Goal: Transaction & Acquisition: Purchase product/service

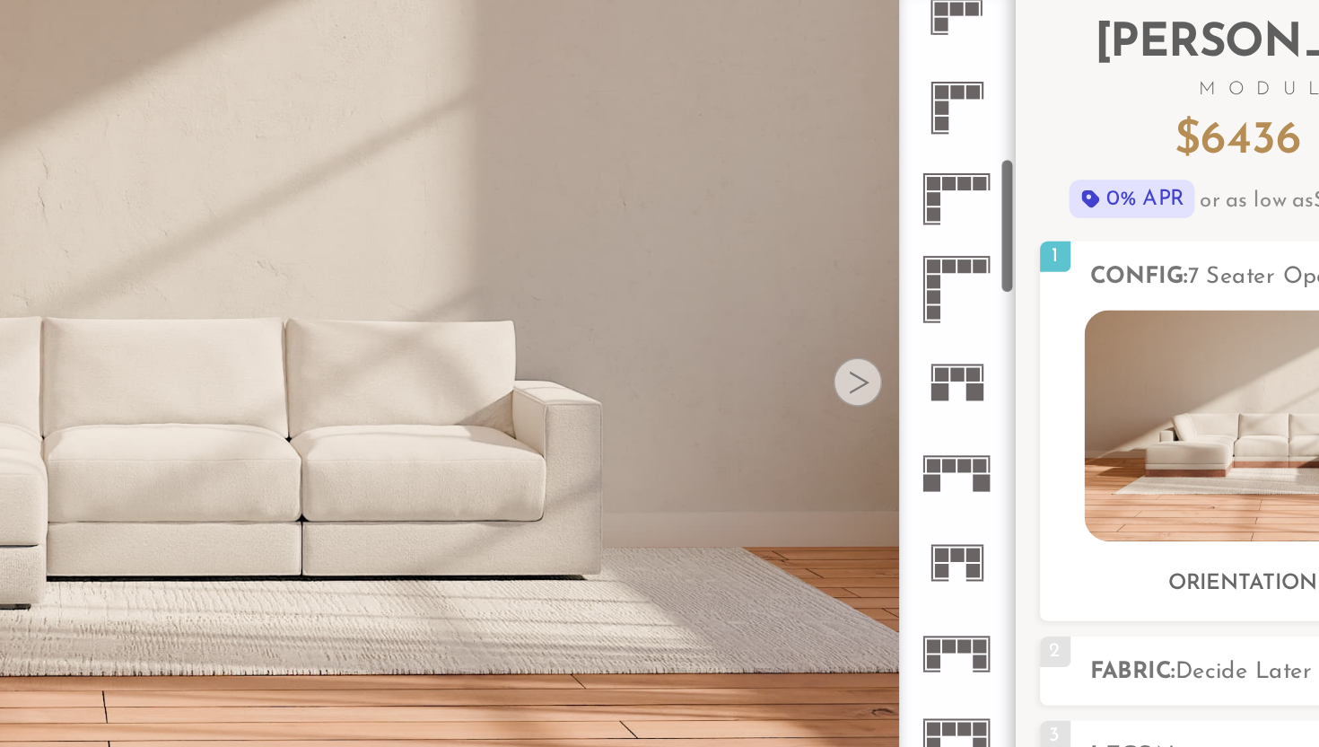
scroll to position [543, 0]
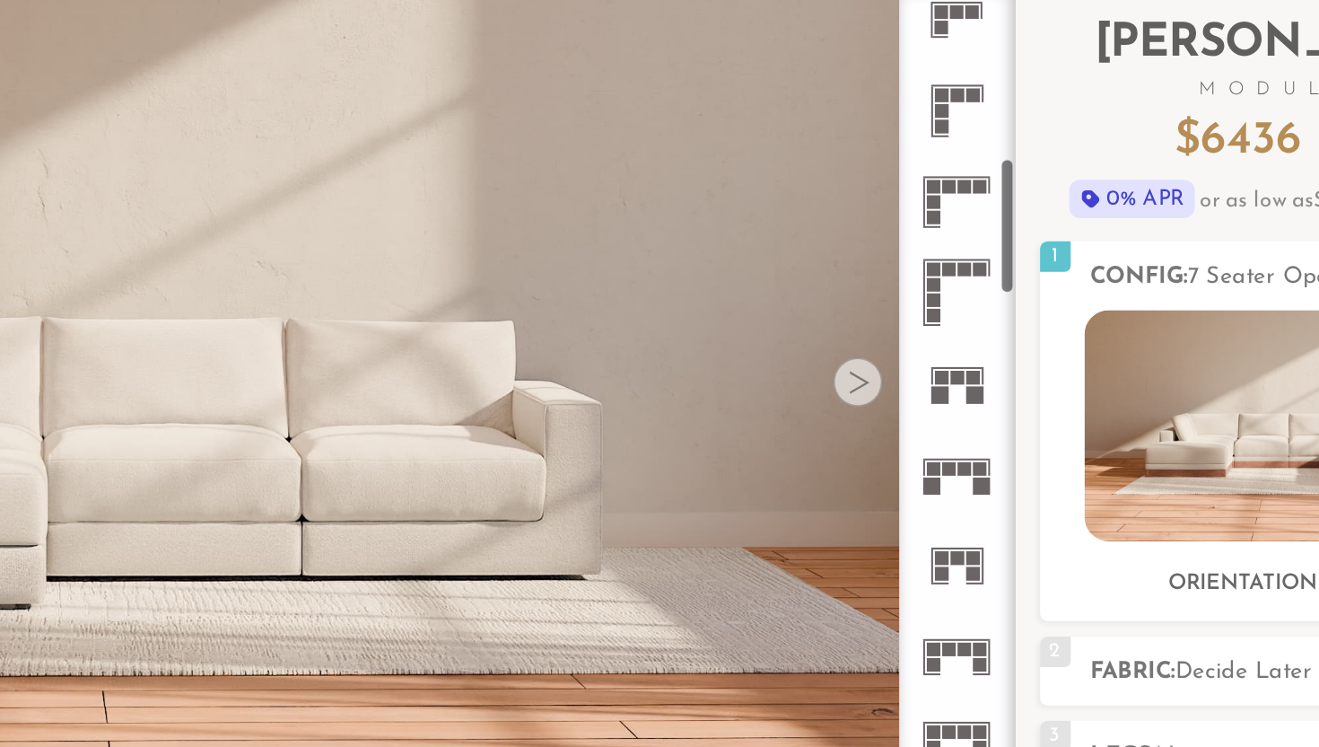
click at [959, 268] on rect at bounding box center [958, 271] width 8 height 8
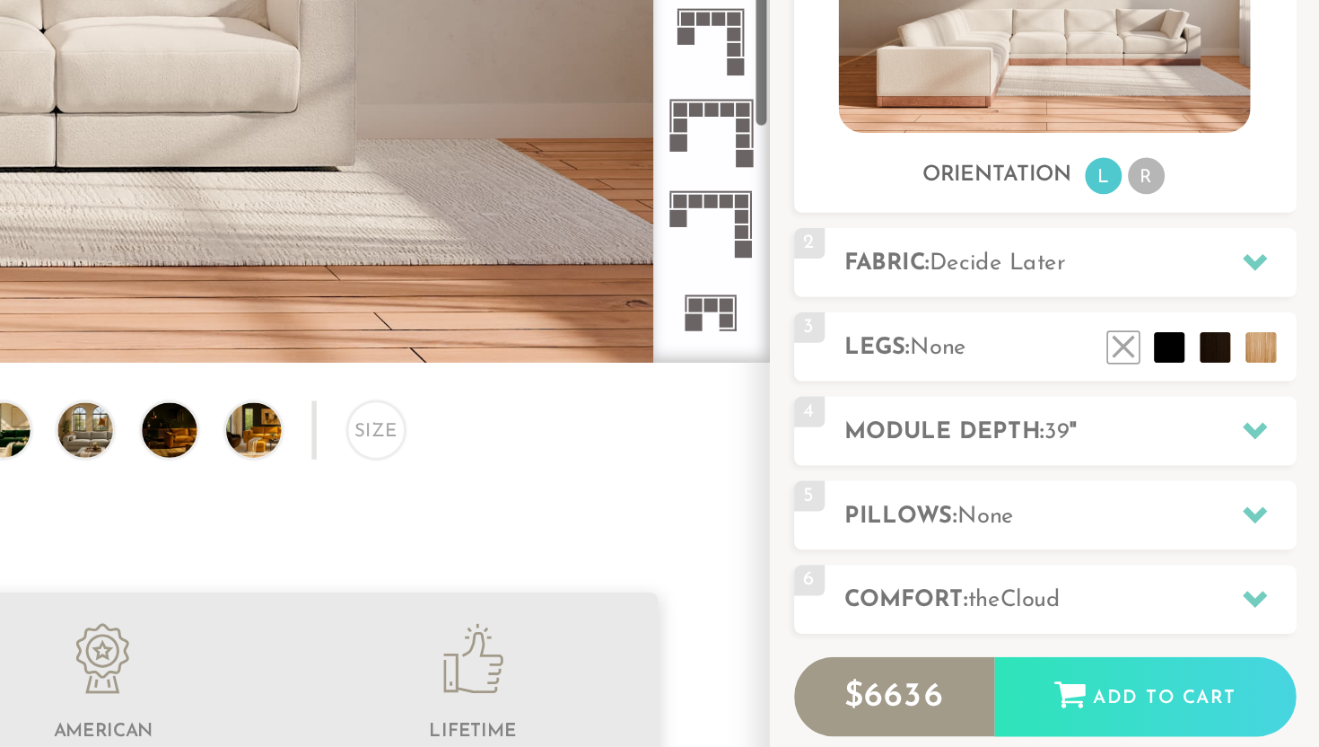
scroll to position [1336, 0]
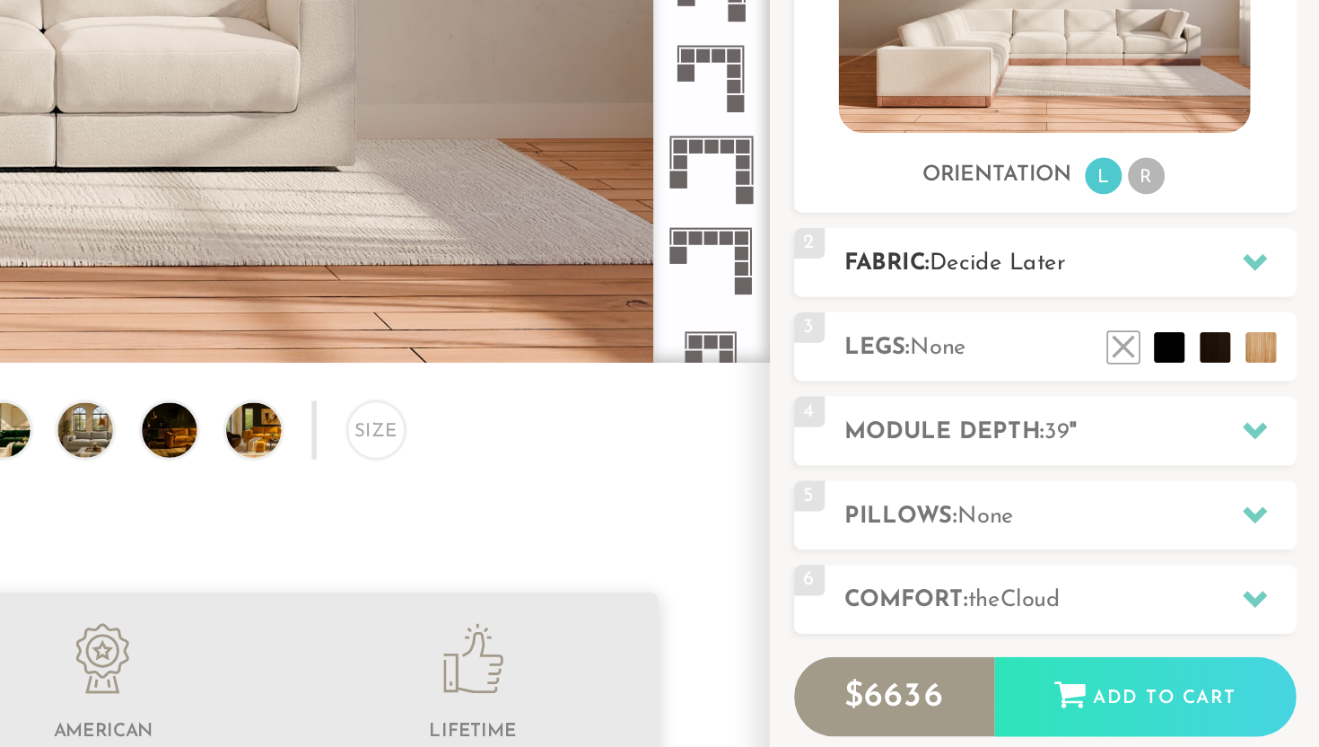
click at [1280, 463] on icon at bounding box center [1281, 463] width 14 height 10
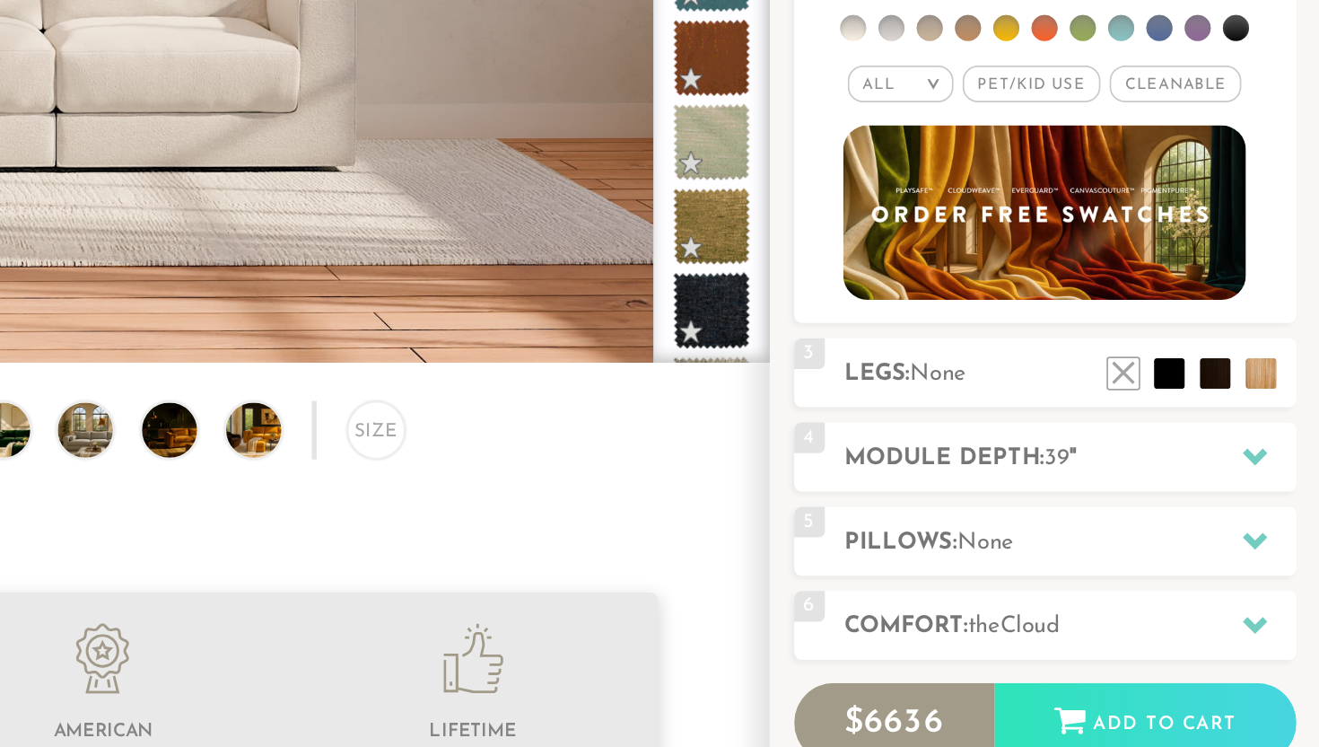
scroll to position [44, 0]
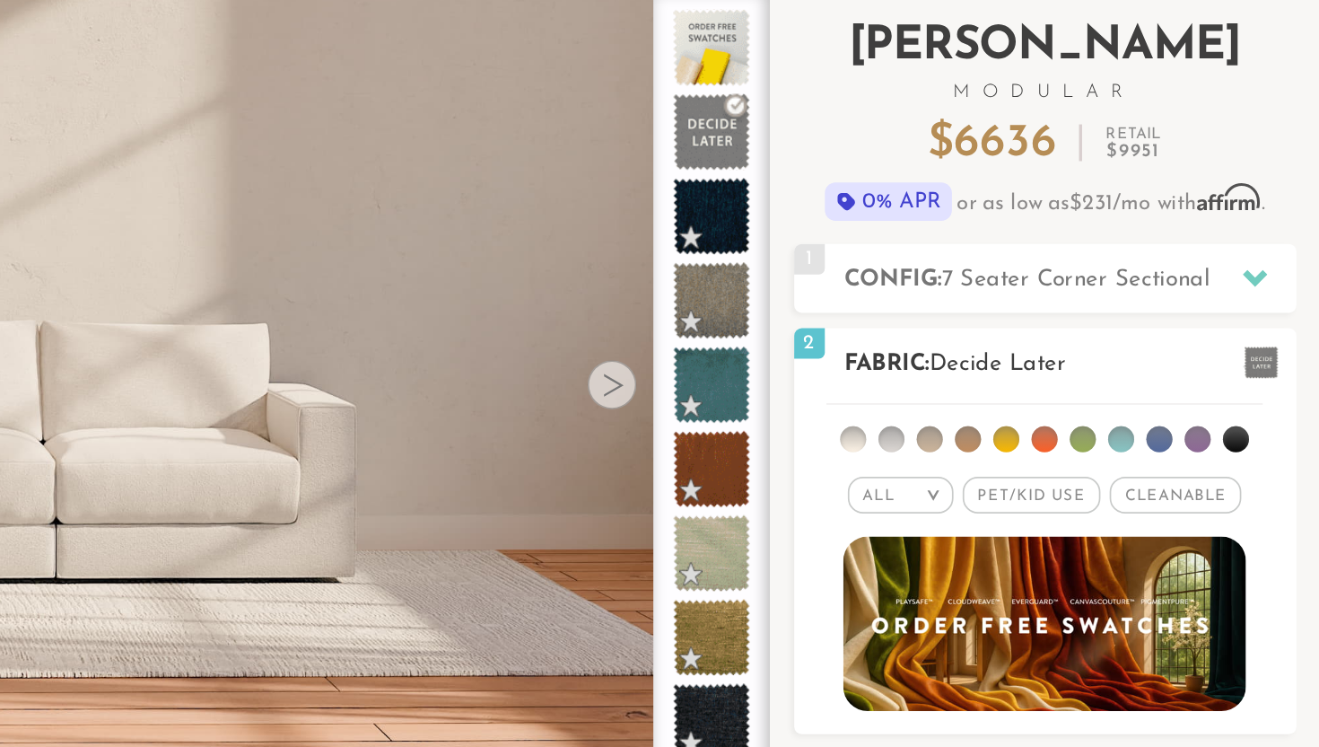
click at [1047, 323] on li at bounding box center [1045, 325] width 15 height 15
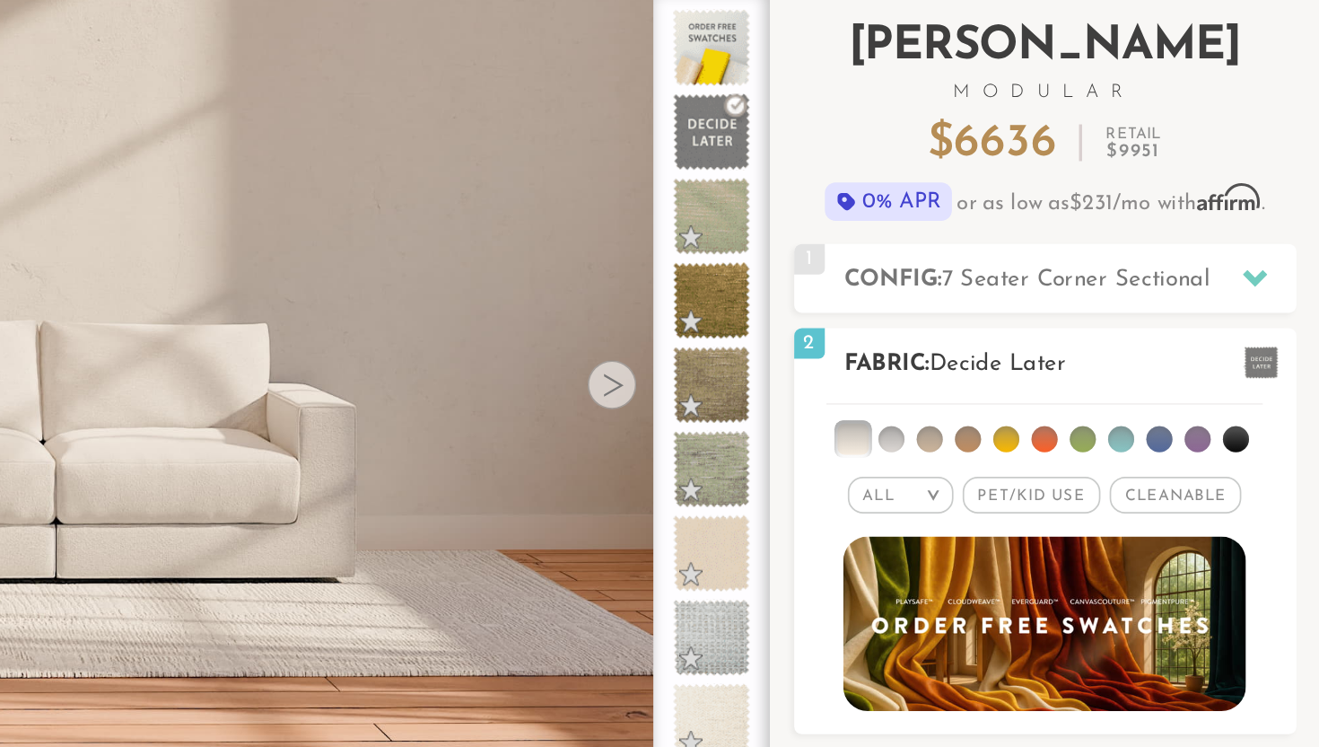
click at [1047, 323] on li at bounding box center [1045, 325] width 18 height 18
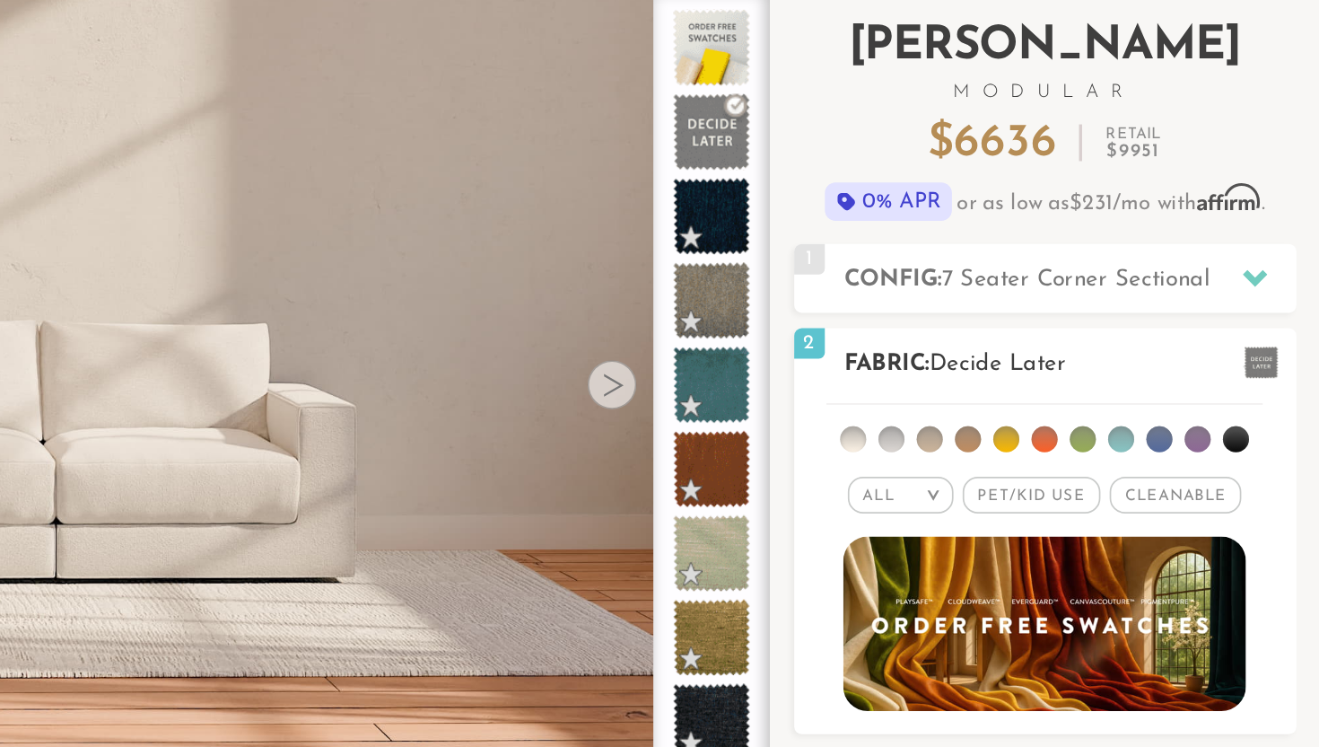
click at [1047, 323] on li at bounding box center [1045, 325] width 15 height 15
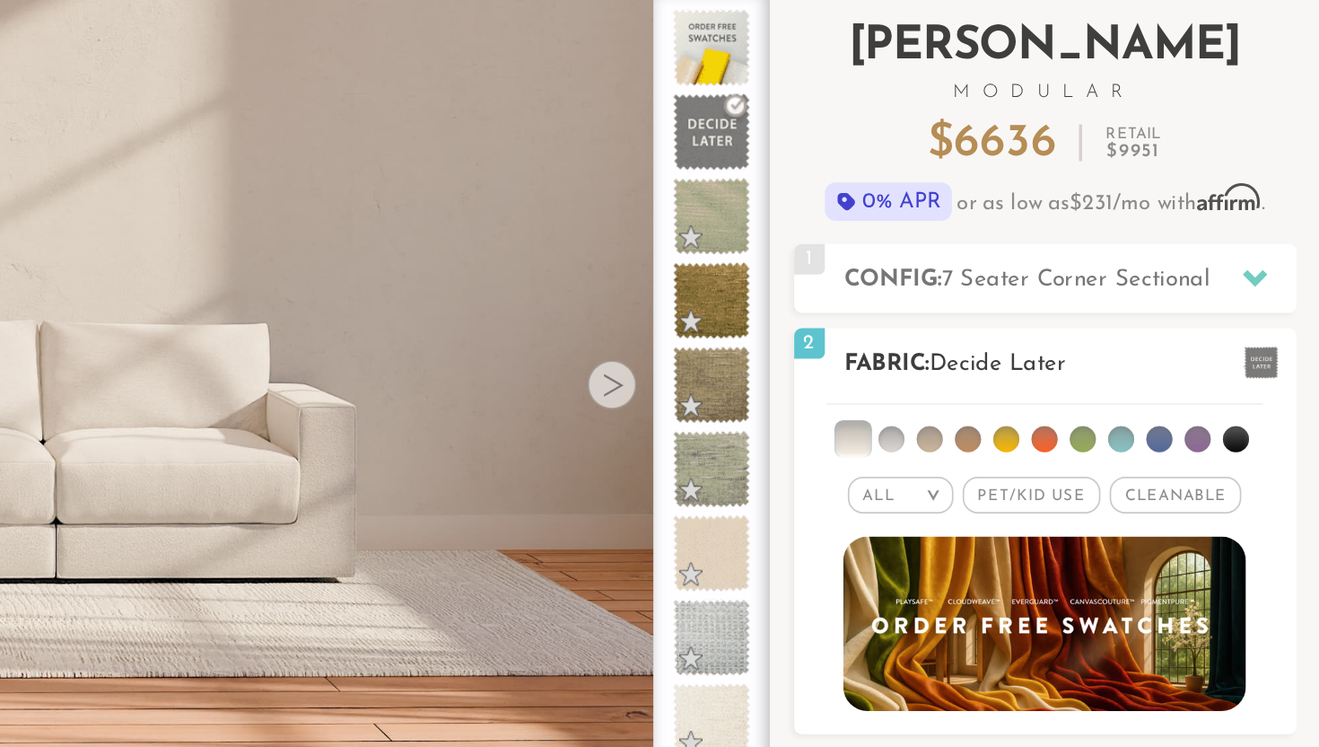
click at [1066, 325] on li at bounding box center [1068, 325] width 15 height 15
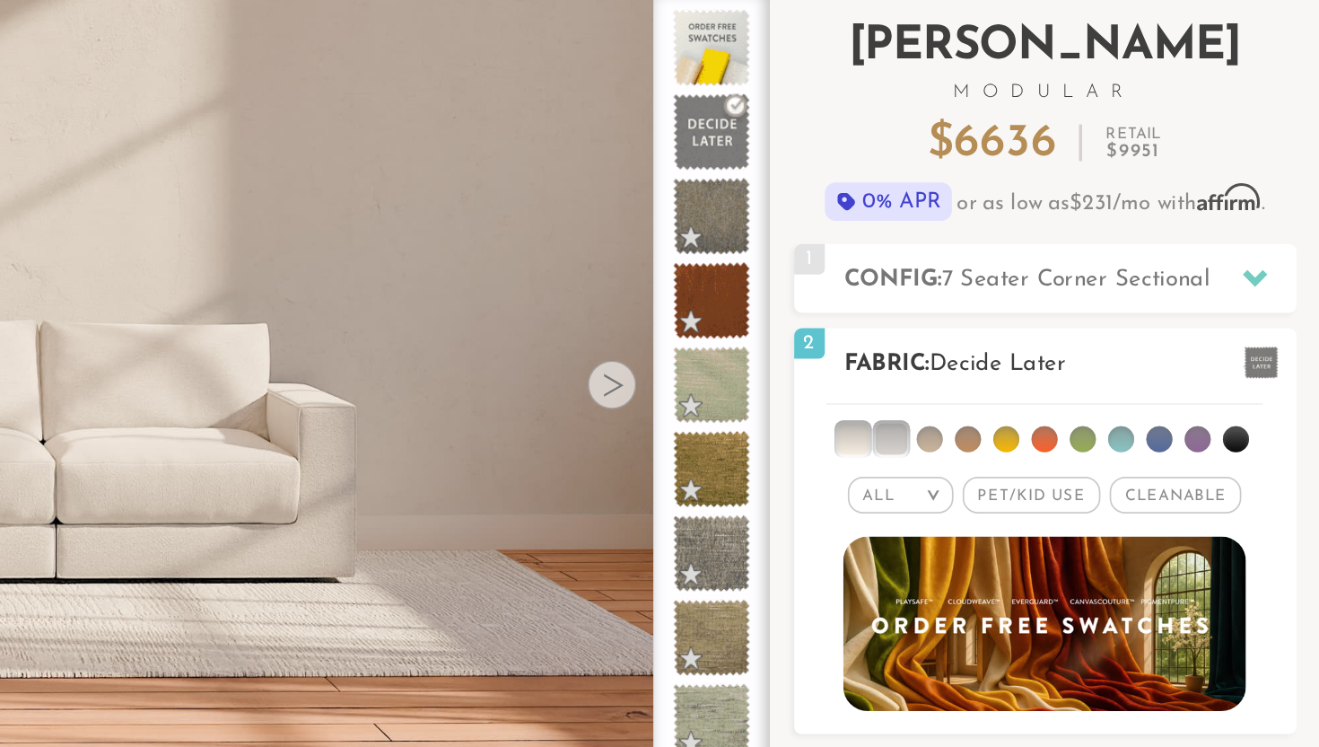
click at [1066, 325] on li at bounding box center [1068, 325] width 18 height 18
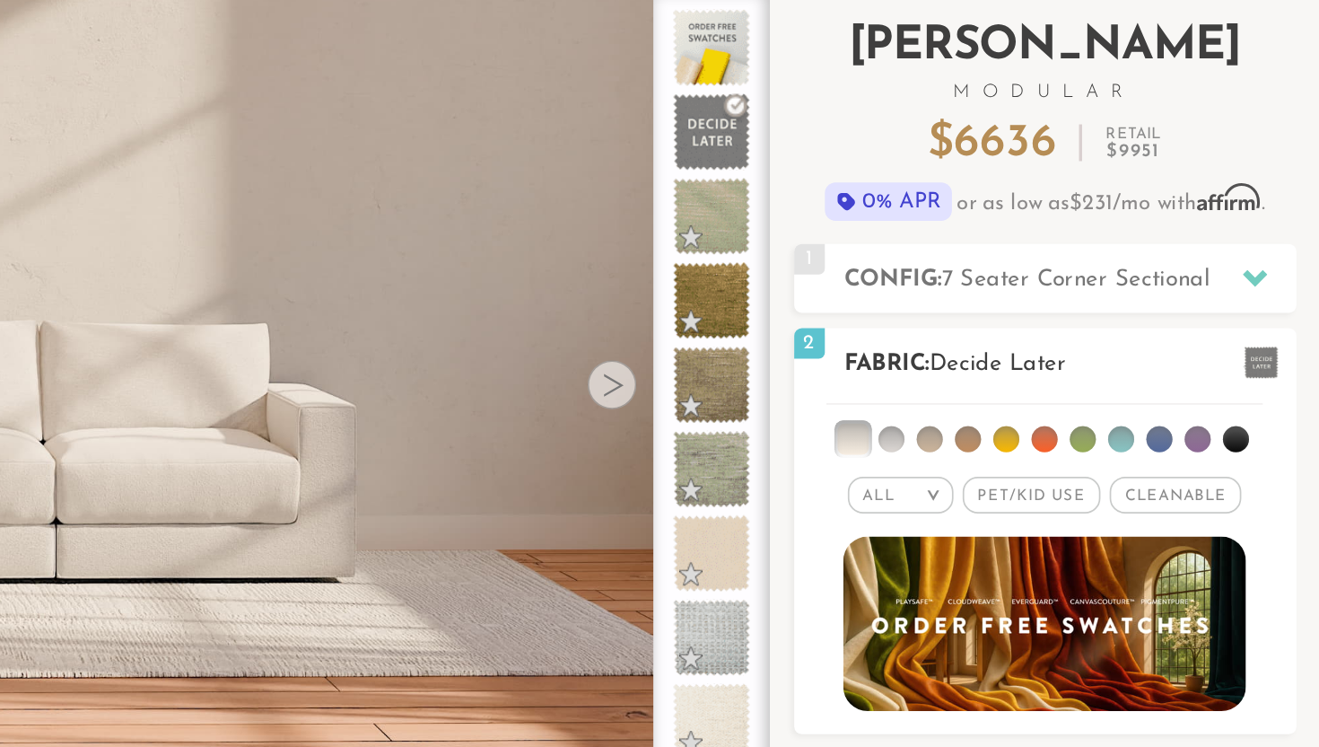
click at [1066, 325] on li at bounding box center [1068, 325] width 15 height 15
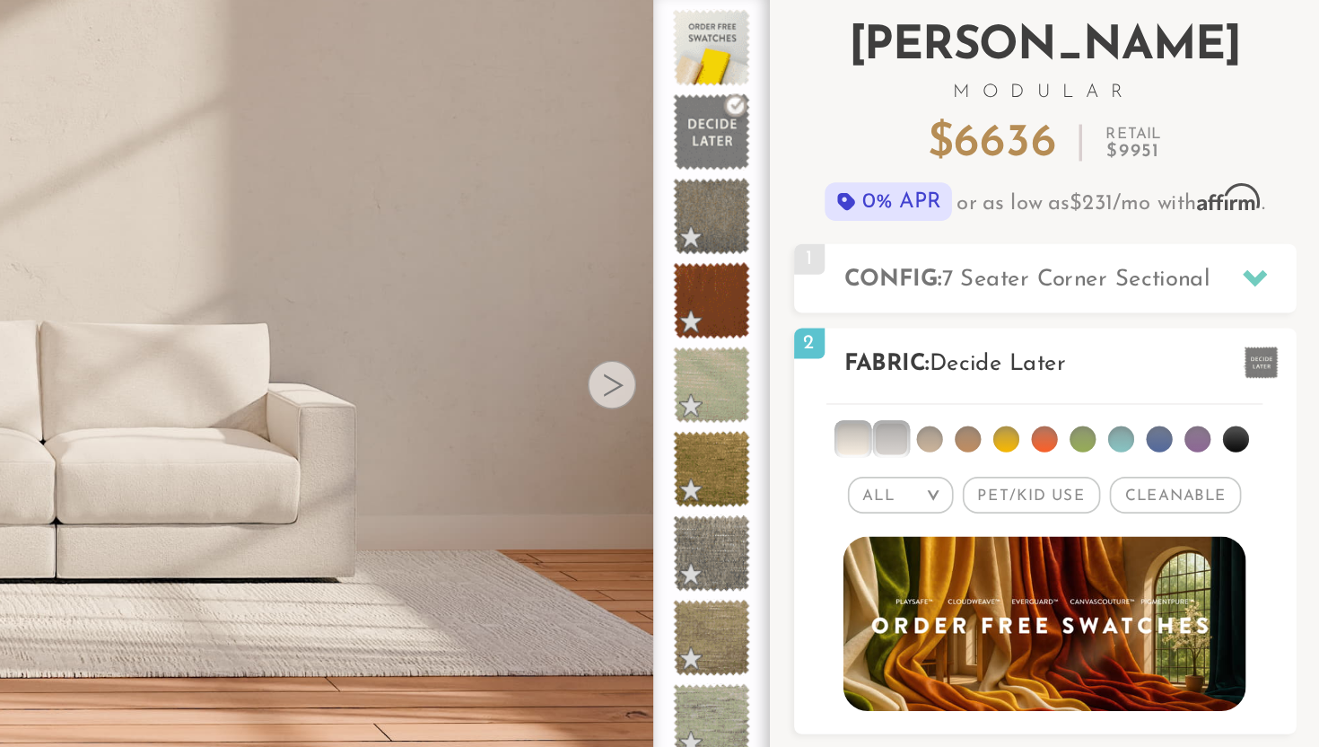
click at [1044, 323] on li at bounding box center [1045, 325] width 18 height 18
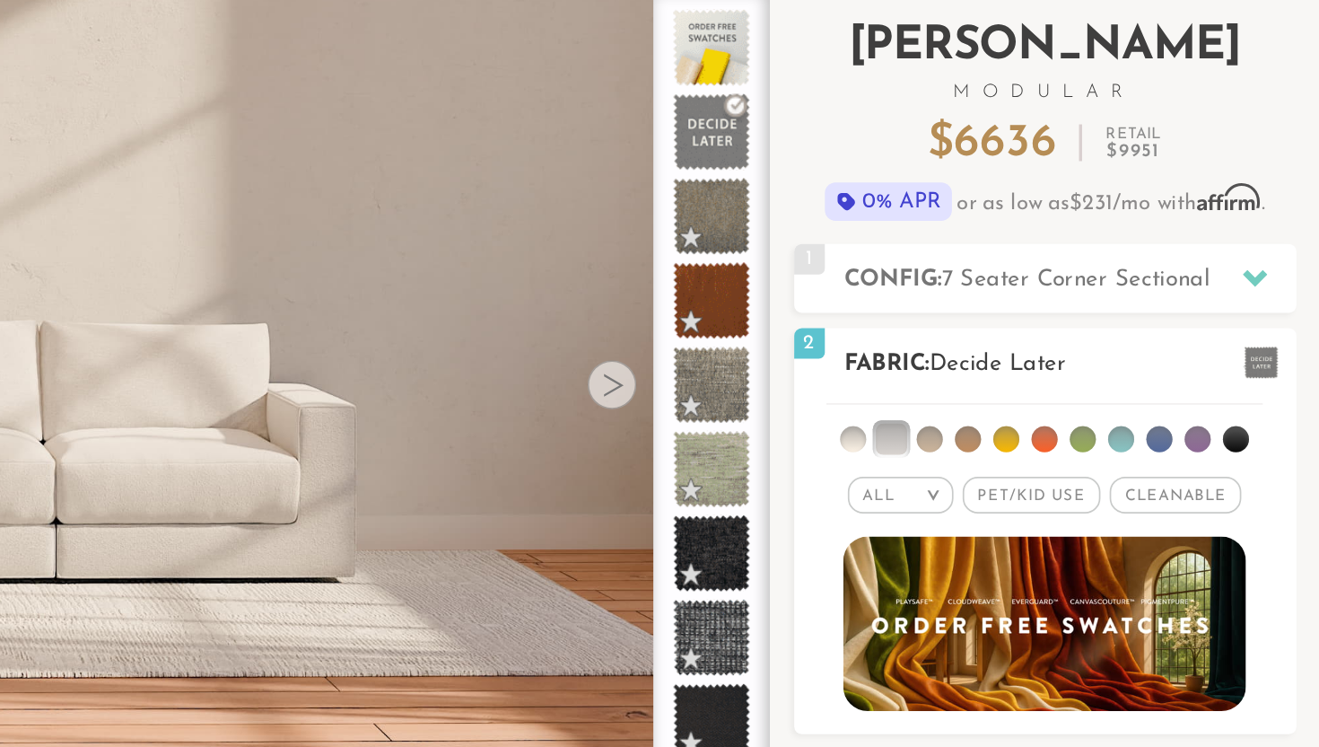
click at [1044, 323] on li at bounding box center [1045, 325] width 15 height 15
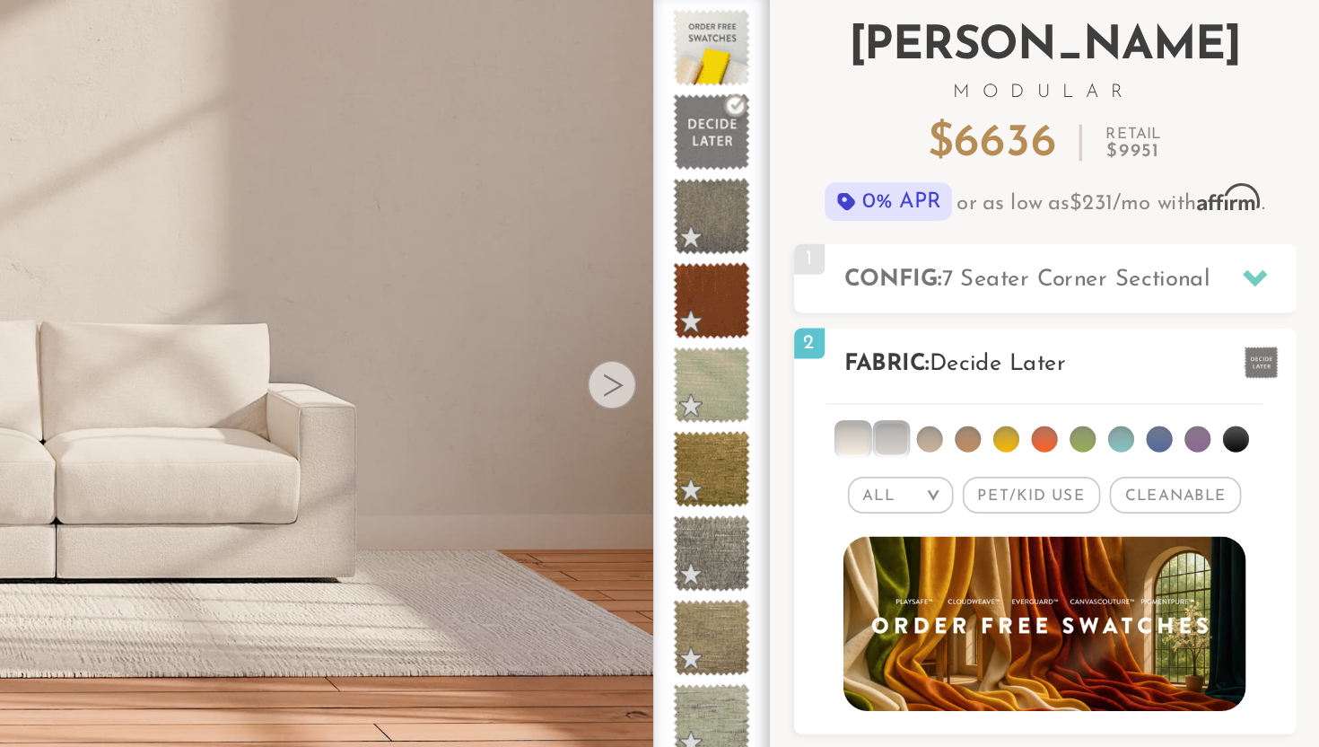
click at [1044, 323] on li at bounding box center [1045, 325] width 18 height 18
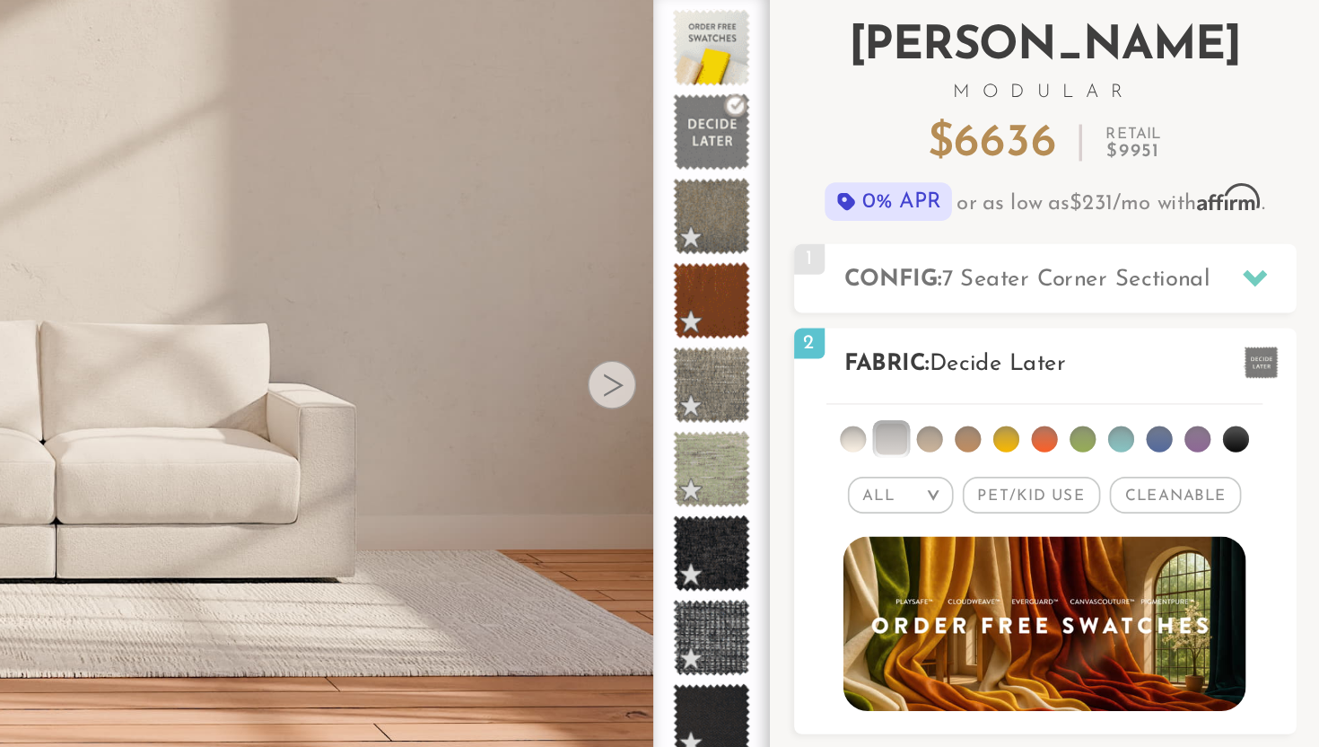
click at [1044, 323] on li at bounding box center [1045, 325] width 15 height 15
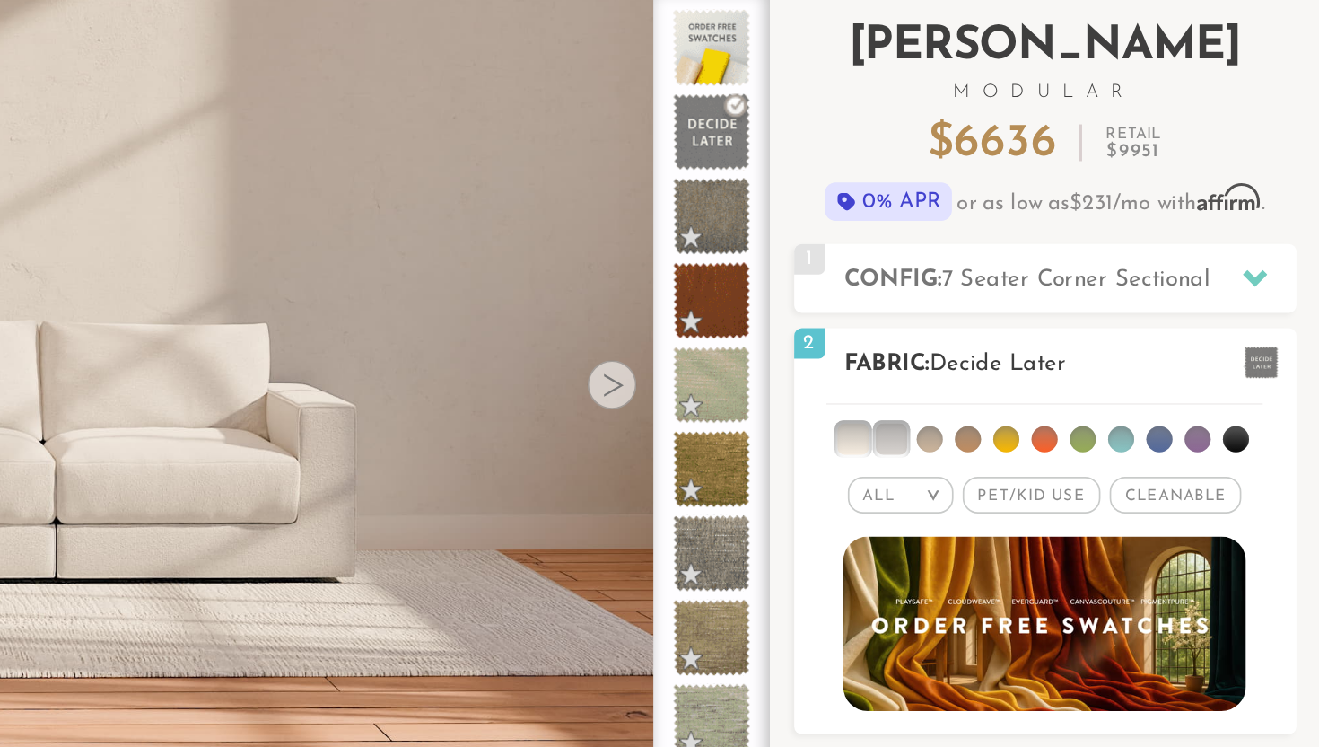
click at [1044, 324] on li at bounding box center [1045, 325] width 18 height 18
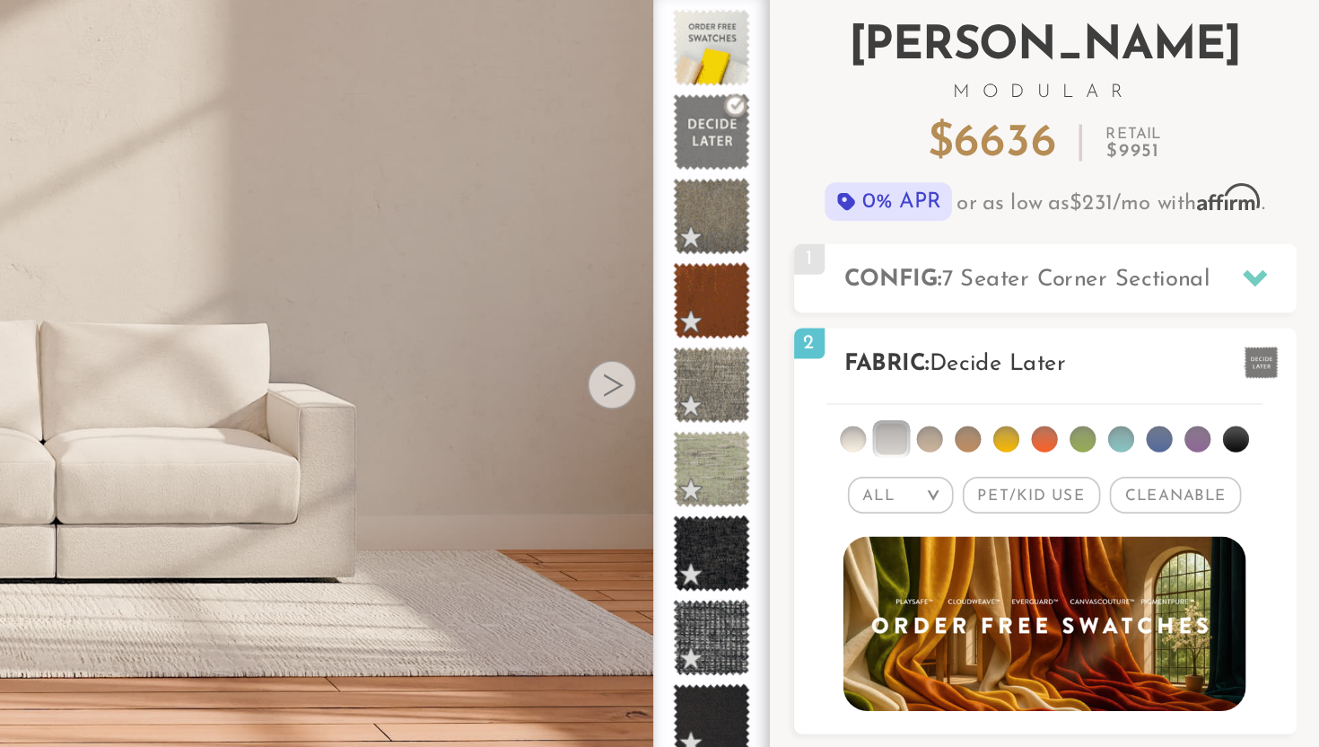
click at [1094, 327] on li at bounding box center [1090, 325] width 15 height 15
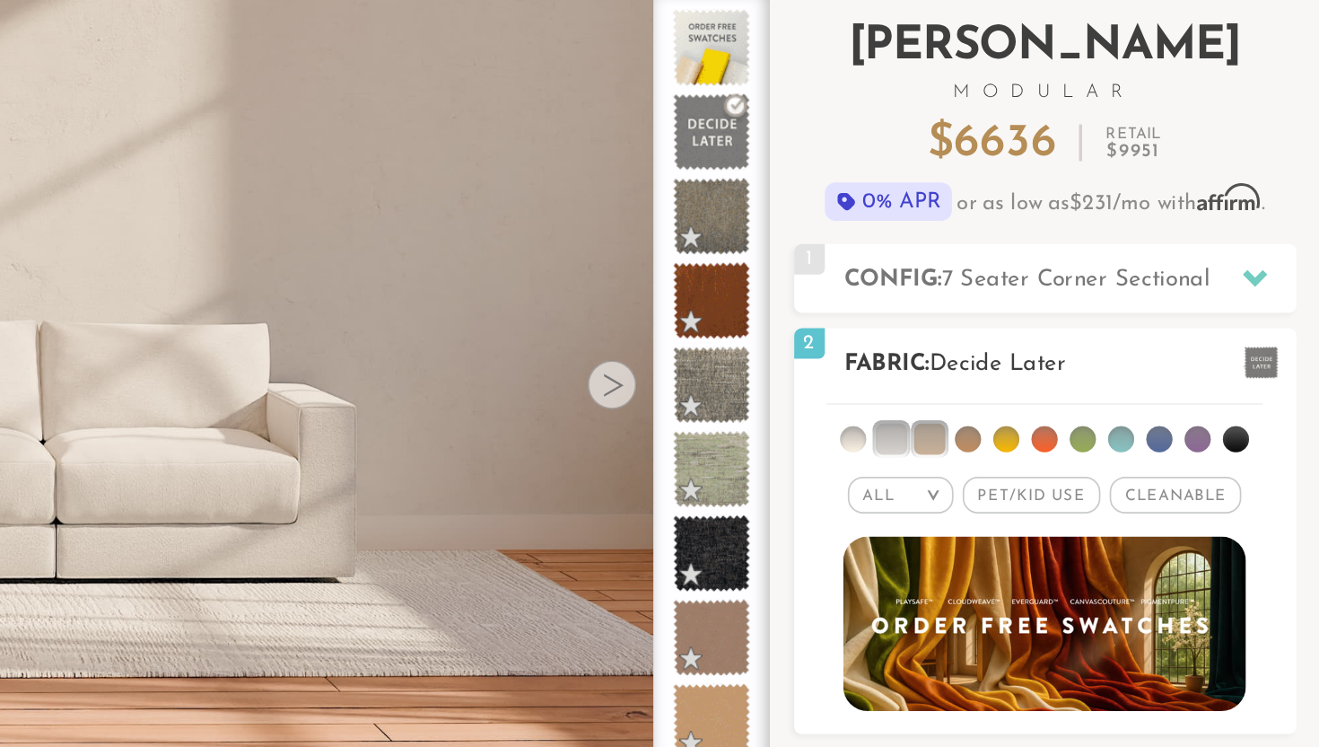
click at [1094, 327] on li at bounding box center [1090, 325] width 18 height 18
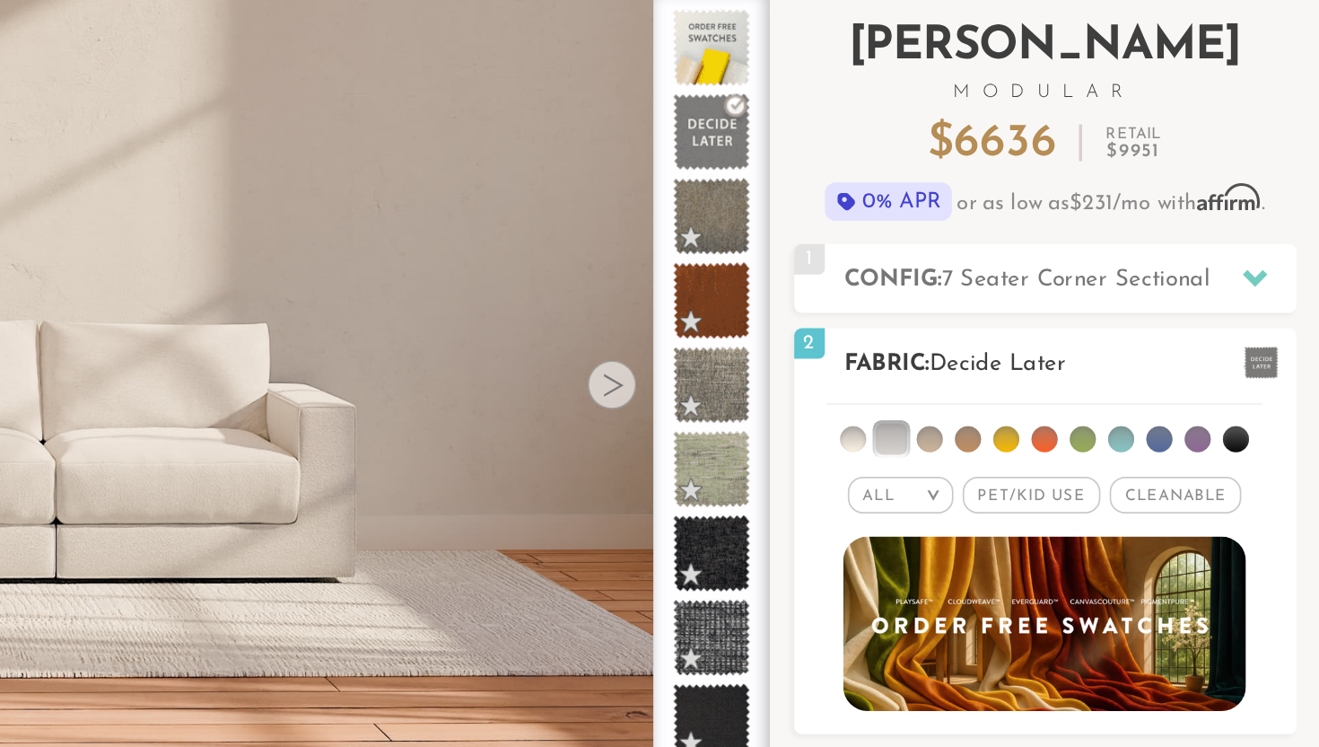
click at [1094, 327] on li at bounding box center [1090, 325] width 15 height 15
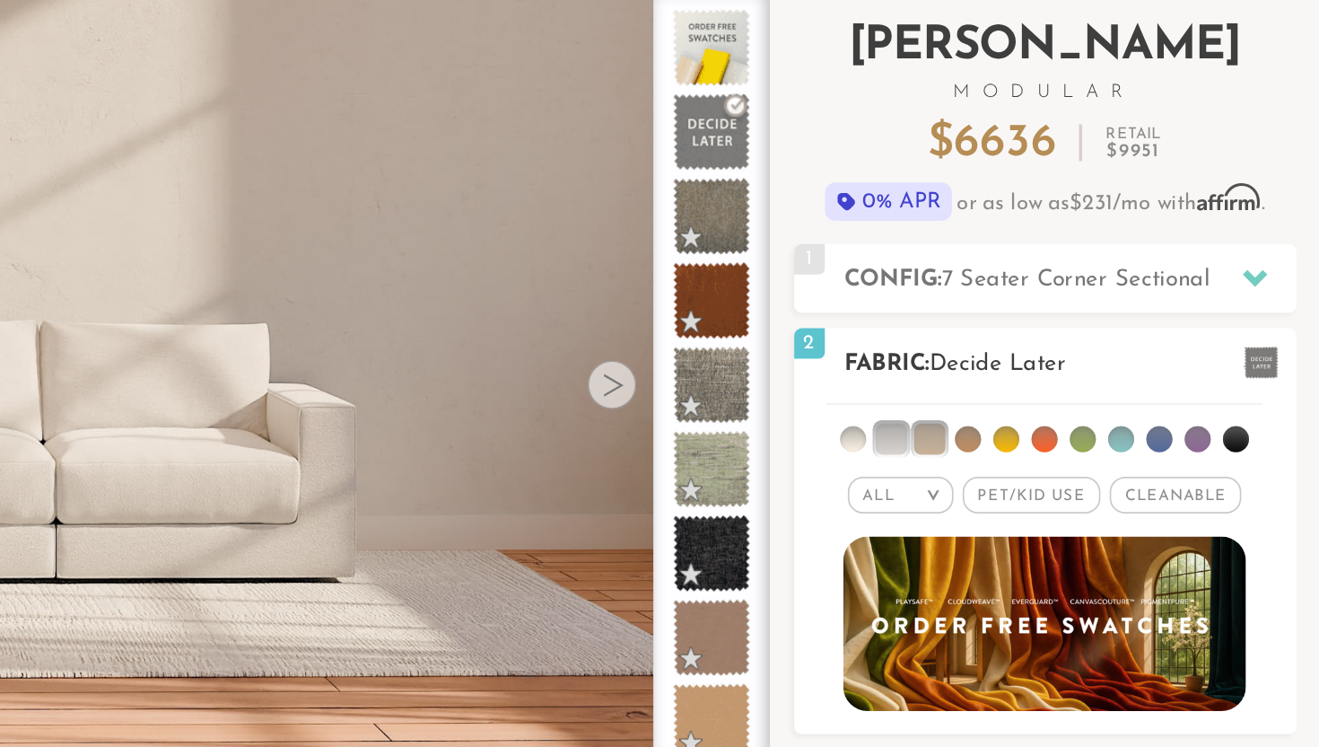
click at [1094, 327] on li at bounding box center [1090, 325] width 18 height 18
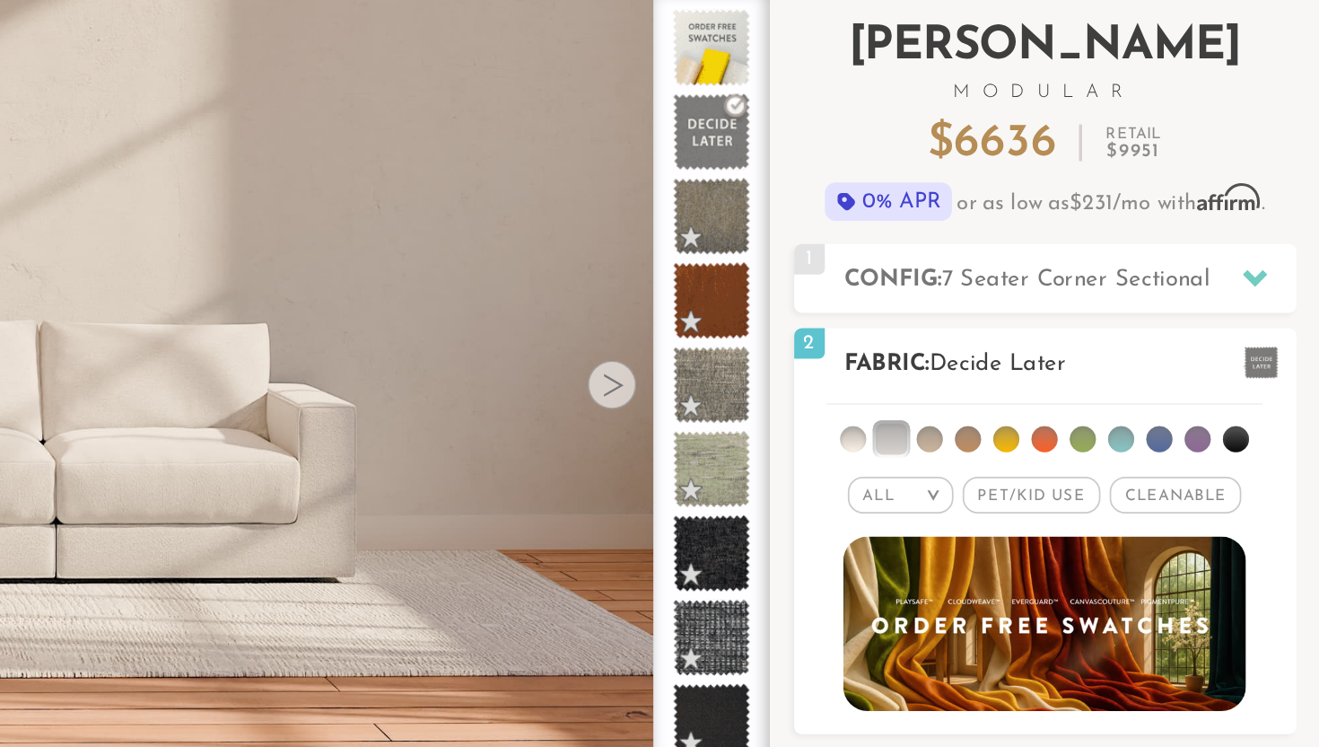
click at [1073, 328] on li at bounding box center [1068, 325] width 18 height 18
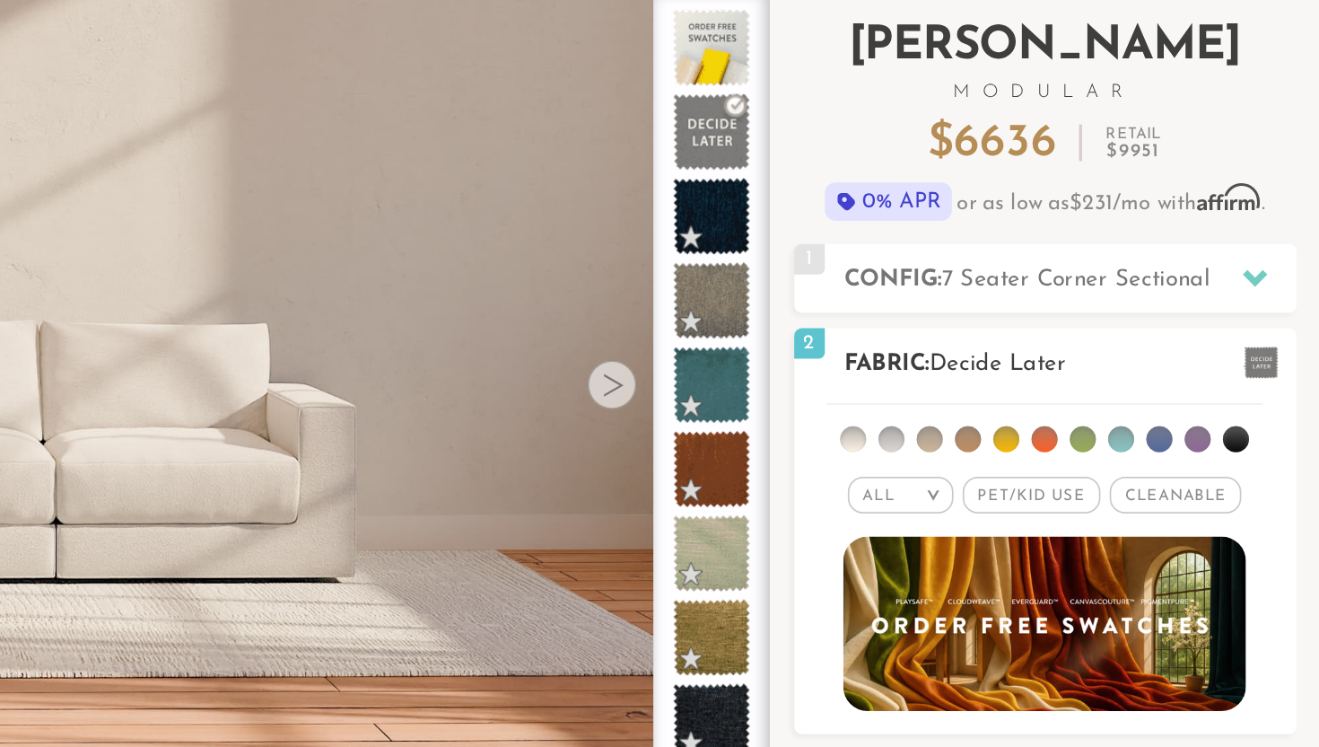
click at [1048, 320] on li at bounding box center [1045, 325] width 15 height 15
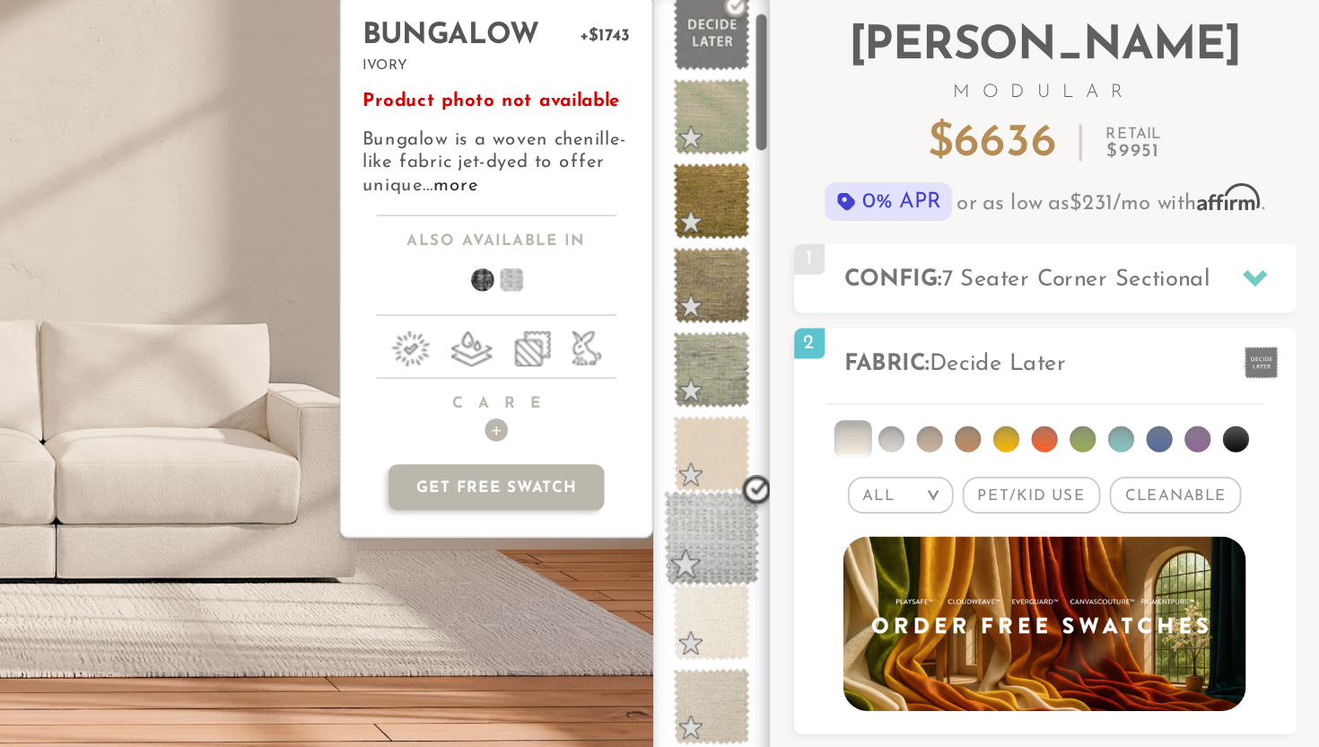
scroll to position [60, 0]
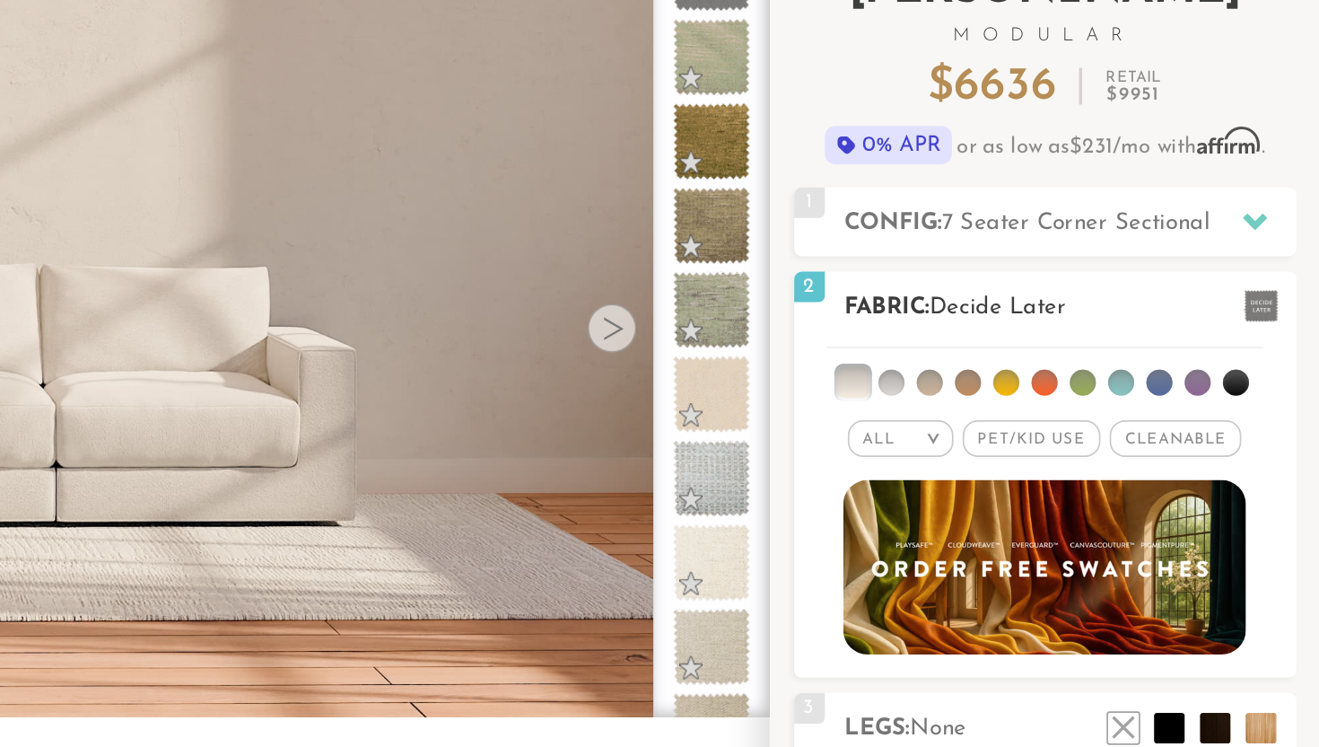
click at [1090, 359] on em ">" at bounding box center [1092, 358] width 13 height 9
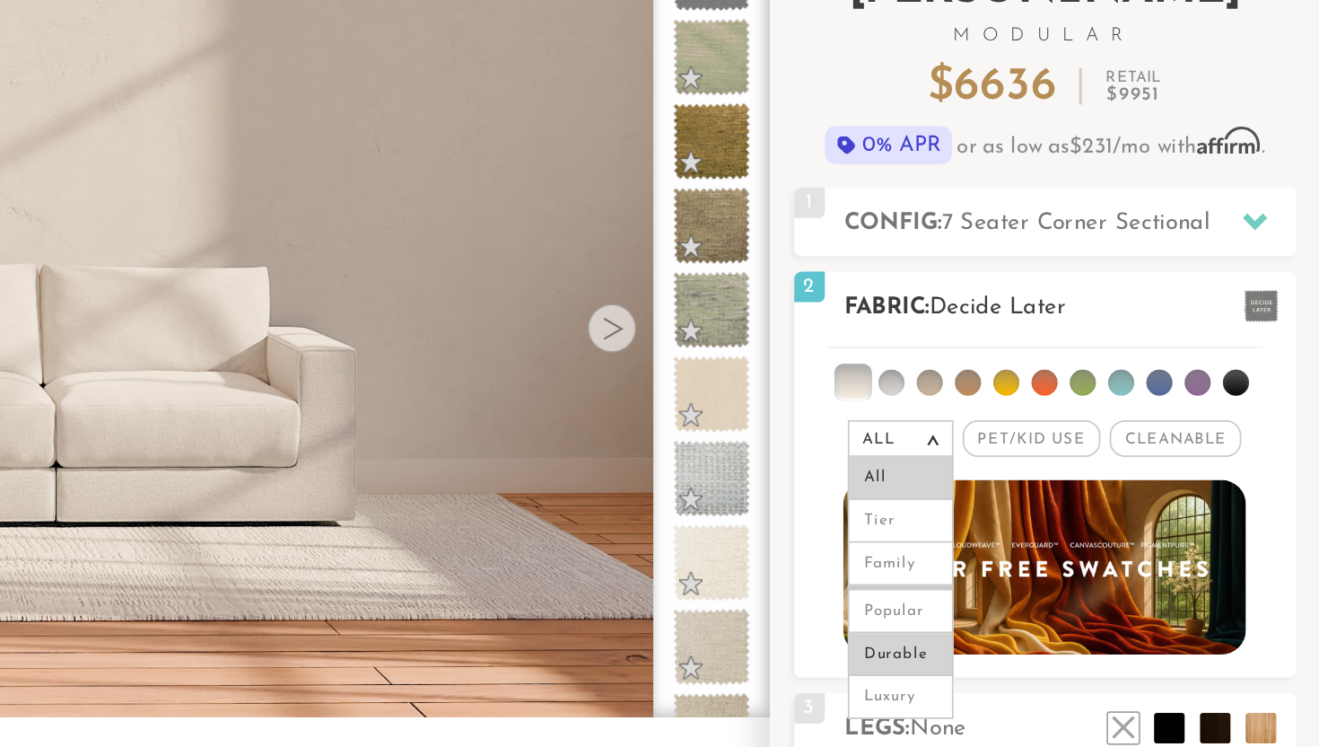
click at [1076, 487] on li "Durable" at bounding box center [1074, 484] width 62 height 25
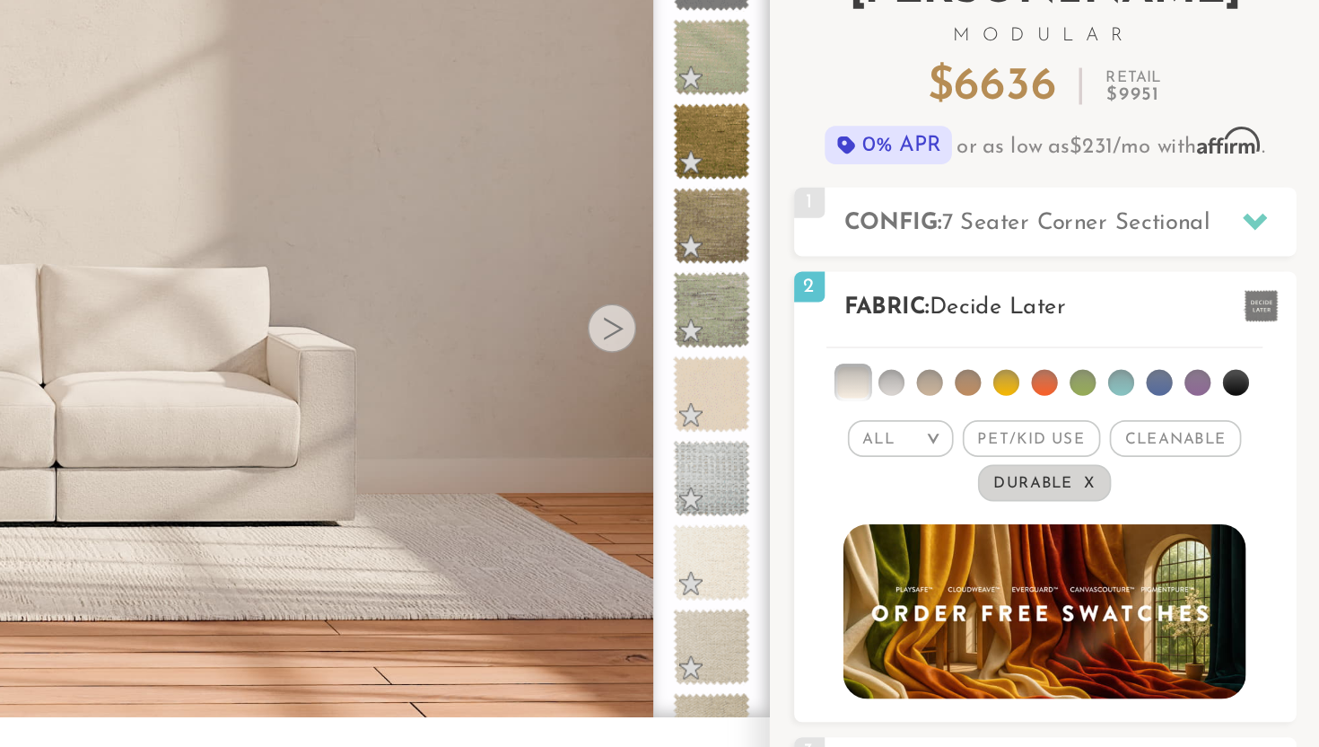
click at [1067, 327] on li at bounding box center [1068, 325] width 15 height 15
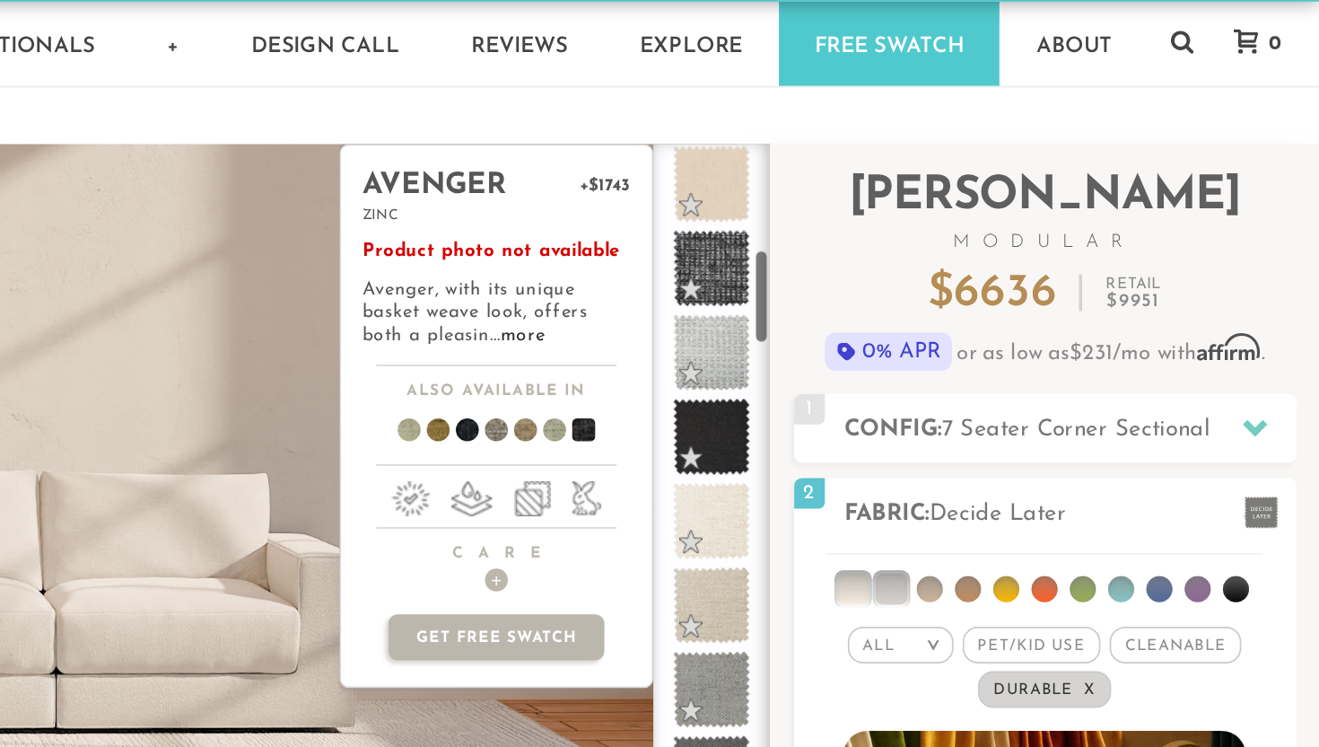
scroll to position [504, 0]
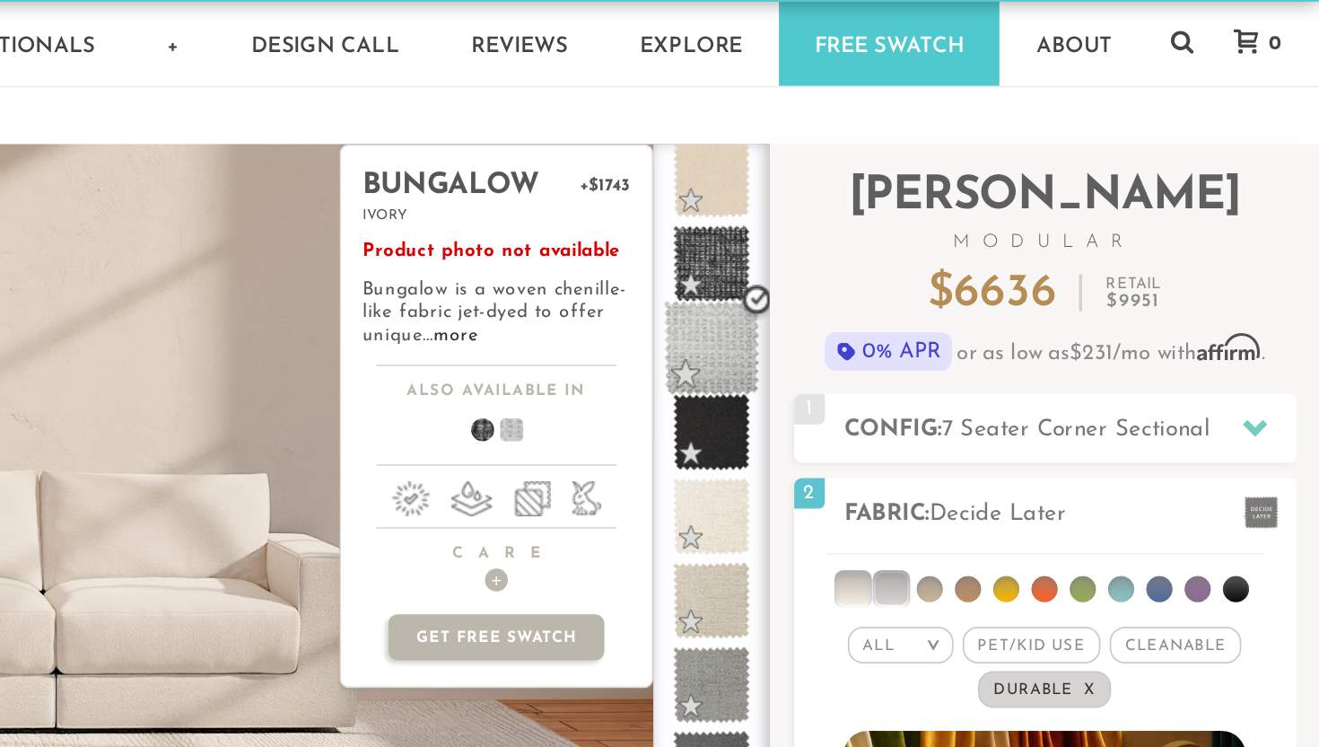
click at [957, 206] on span at bounding box center [963, 204] width 57 height 57
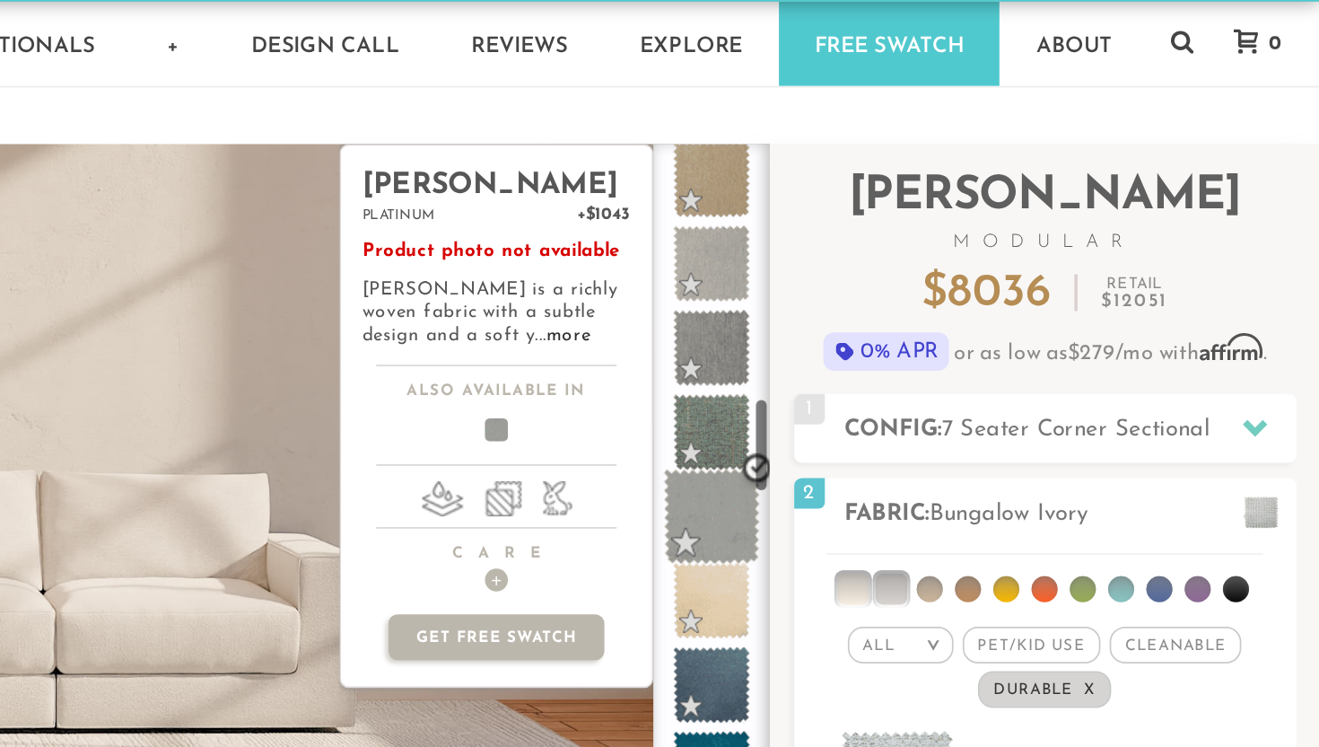
scroll to position [1196, 0]
